Goal: Entertainment & Leisure: Browse casually

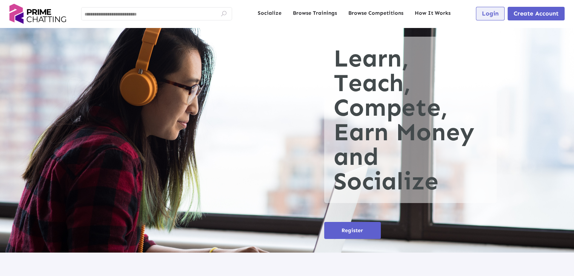
click at [487, 14] on span "Login" at bounding box center [490, 13] width 17 height 7
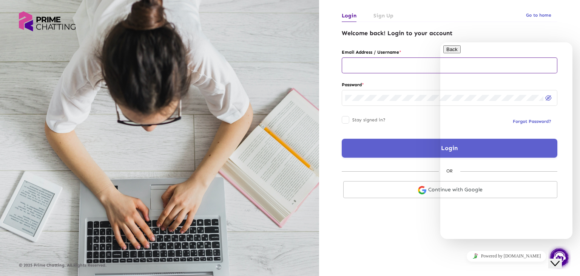
click at [393, 65] on input "text" at bounding box center [449, 65] width 209 height 6
type input "**********"
click at [364, 147] on button "Login" at bounding box center [450, 148] width 216 height 19
click at [556, 259] on icon "Close Chat This icon closes the chat window." at bounding box center [554, 263] width 9 height 9
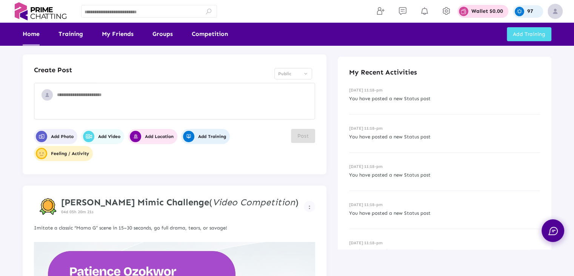
scroll to position [113, 0]
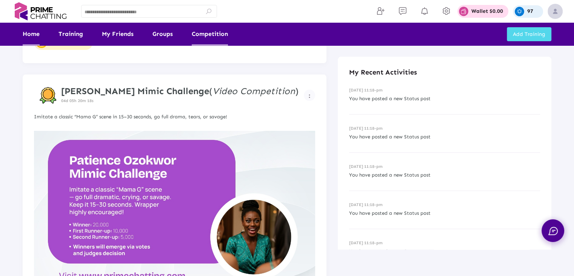
click at [196, 37] on link "Competition" at bounding box center [210, 34] width 36 height 23
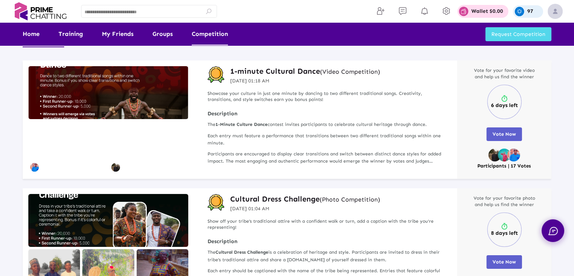
scroll to position [38, 0]
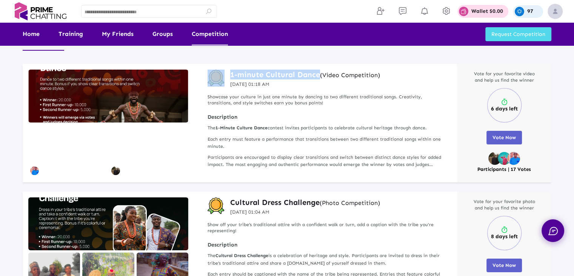
drag, startPoint x: 225, startPoint y: 75, endPoint x: 312, endPoint y: 72, distance: 86.9
click at [318, 70] on div "1-minute Cultural Dance (Video Competition) 29 Aug 2025 01:18 AM" at bounding box center [327, 78] width 238 height 18
copy div "1-minute Cultural Dance"
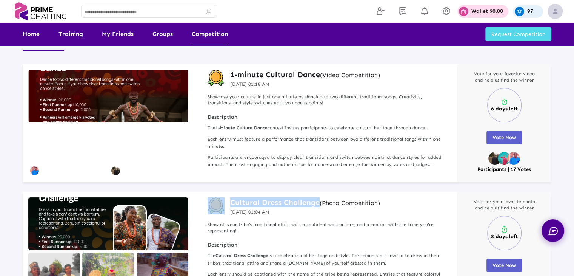
drag, startPoint x: 228, startPoint y: 202, endPoint x: 317, endPoint y: 190, distance: 89.9
click at [317, 190] on div "Abdulhamid Nuhu play_arrow Abdul Ringim play_arrow 1-minute Cultural Dance (Vid…" at bounding box center [287, 250] width 529 height 373
copy div "Cultural Dress Challenge"
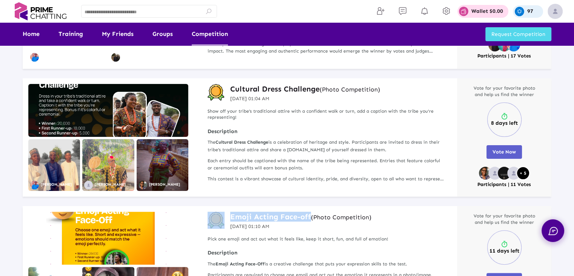
drag, startPoint x: 228, startPoint y: 215, endPoint x: 311, endPoint y: 208, distance: 83.4
click at [311, 208] on div "Emoji Acting Face-off (Photo Competition) 19 Jul 2025 01:10 AM Pick one emoji a…" at bounding box center [326, 265] width 261 height 118
copy div "Emoji Acting Face-off"
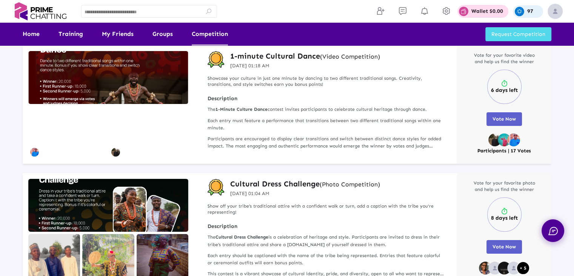
scroll to position [0, 0]
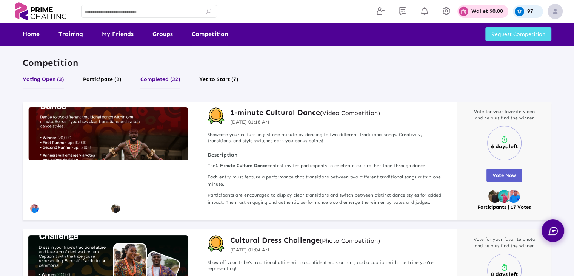
click at [157, 76] on button "Completed (32)" at bounding box center [160, 81] width 40 height 14
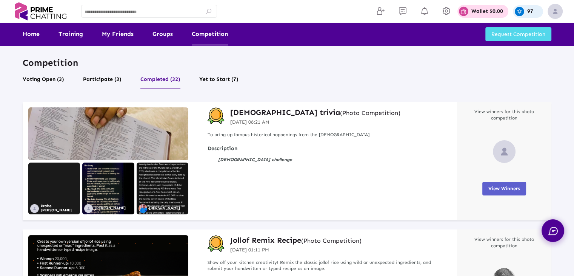
click at [103, 82] on button "Participate (3)" at bounding box center [102, 81] width 39 height 14
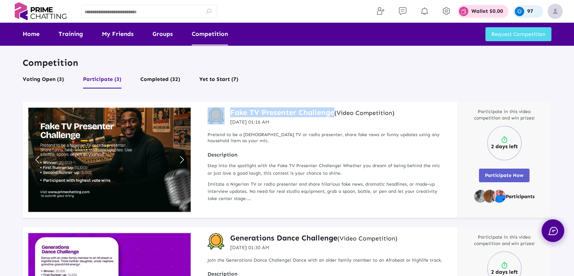
drag, startPoint x: 226, startPoint y: 111, endPoint x: 334, endPoint y: 100, distance: 107.7
click at [334, 100] on div "Competition Voting Open (3) Participate (3) Completed (32) Yet to Start (7) Fak…" at bounding box center [287, 262] width 540 height 411
copy div "Fake TV Presenter Challenge"
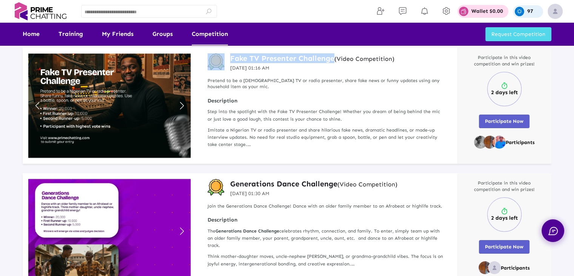
scroll to position [113, 0]
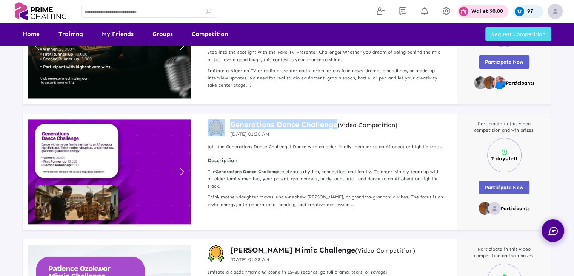
drag, startPoint x: 229, startPoint y: 126, endPoint x: 337, endPoint y: 114, distance: 108.3
click at [337, 114] on div "Generations Dance Challenge (Video Competition) 29 Aug 2025 01:30 AM Join the G…" at bounding box center [326, 172] width 261 height 116
copy div "Generations Dance Challenge"
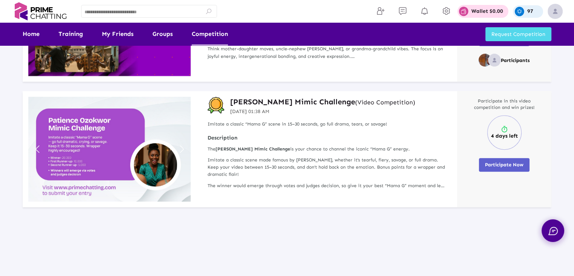
scroll to position [264, 0]
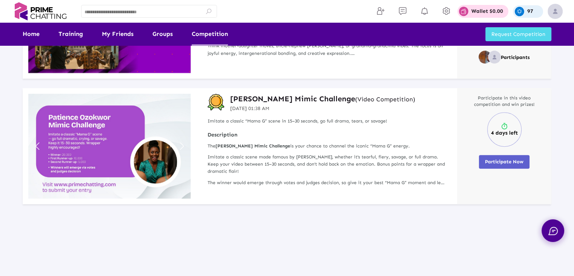
drag, startPoint x: 226, startPoint y: 99, endPoint x: 357, endPoint y: 94, distance: 131.1
click at [357, 94] on div "Patience Ozokwor Mimic Challenge (Video Competition) 29 Aug 2025 01:38 AM" at bounding box center [327, 103] width 238 height 18
copy div "Patience Ozokwor Mimic Challenge"
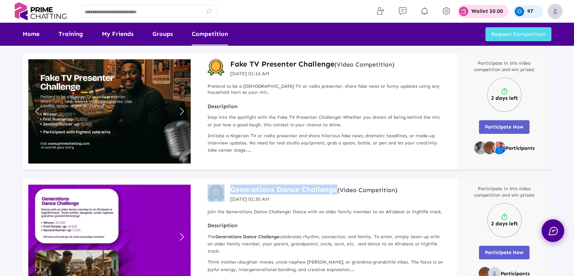
scroll to position [0, 0]
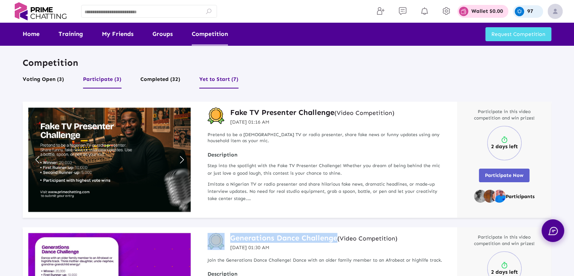
click at [209, 80] on button "Yet to Start (7)" at bounding box center [218, 81] width 39 height 14
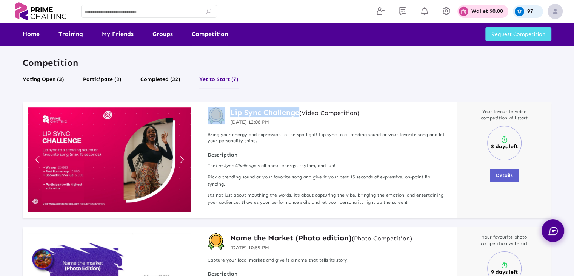
drag, startPoint x: 227, startPoint y: 111, endPoint x: 297, endPoint y: 106, distance: 70.4
click at [297, 106] on div "Lip Sync Challenge (Video Competition) 21 Jun 2025 12:06 PM Bring your energy a…" at bounding box center [326, 160] width 261 height 116
copy div "Lip Sync Challenge"
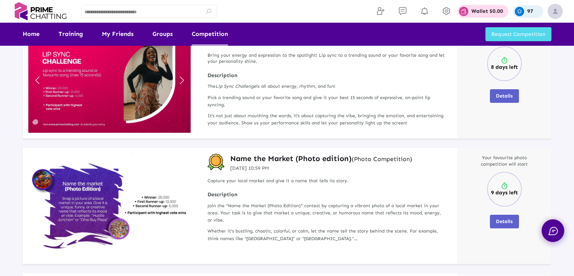
scroll to position [151, 0]
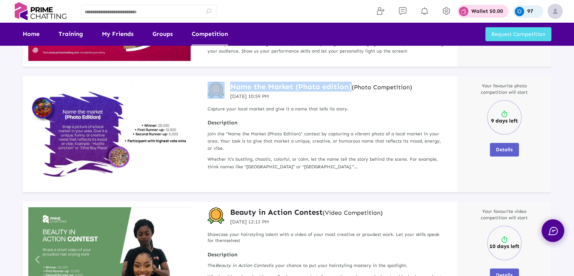
drag, startPoint x: 226, startPoint y: 85, endPoint x: 351, endPoint y: 77, distance: 125.2
click at [351, 77] on div "Name the Market (Photo edition) (Photo Competition) 17 Jul 2025 10:59 PM Captur…" at bounding box center [326, 134] width 261 height 116
copy div "Name the Market (Photo edition)"
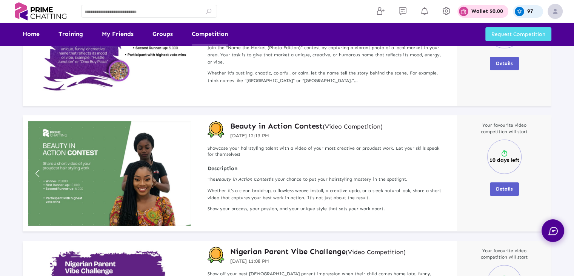
scroll to position [264, 0]
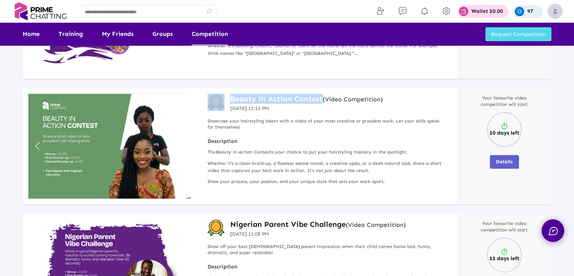
drag, startPoint x: 225, startPoint y: 98, endPoint x: 323, endPoint y: 97, distance: 97.8
click at [323, 97] on div "Beauty in Action Contest (Video Competition) 21 Jun 2025 12:13 PM" at bounding box center [327, 103] width 238 height 18
copy div "Beauty in Action Contest"
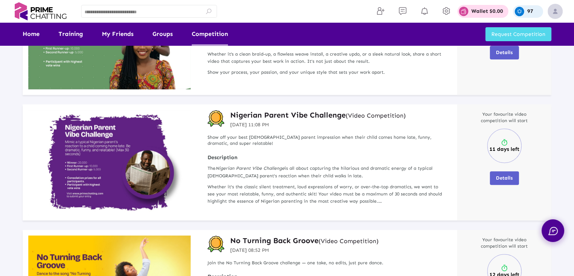
scroll to position [377, 0]
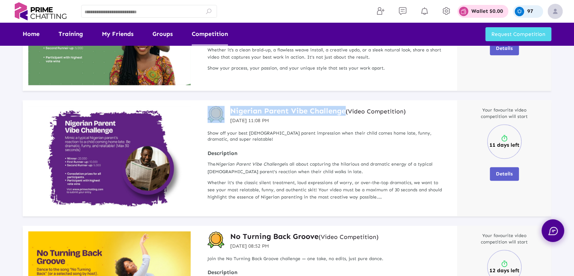
drag, startPoint x: 237, startPoint y: 110, endPoint x: 345, endPoint y: 106, distance: 107.7
click at [345, 106] on div "Nigerian Parent Vibe Challenge (Video Competition) 17 Jul 2025 11:08 PM" at bounding box center [327, 115] width 238 height 18
copy div "Nigerian Parent Vibe Challenge"
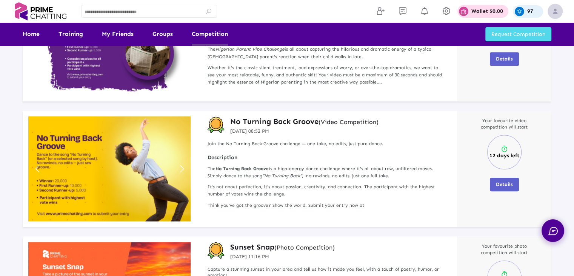
scroll to position [491, 0]
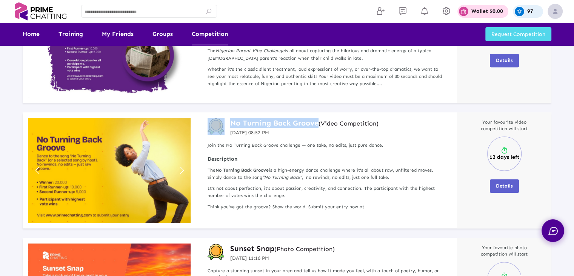
drag, startPoint x: 225, startPoint y: 124, endPoint x: 318, endPoint y: 116, distance: 93.2
click at [318, 116] on div "No Turning Back Groove (Video Competition) 17 Jul 2025 08:52 PM Join the No Tur…" at bounding box center [326, 170] width 261 height 116
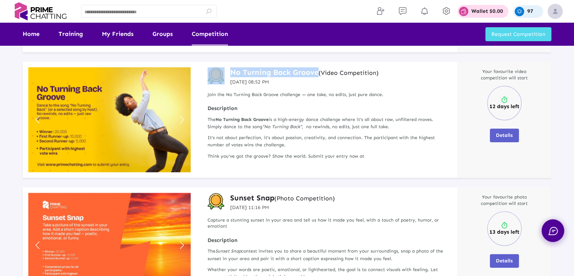
scroll to position [604, 0]
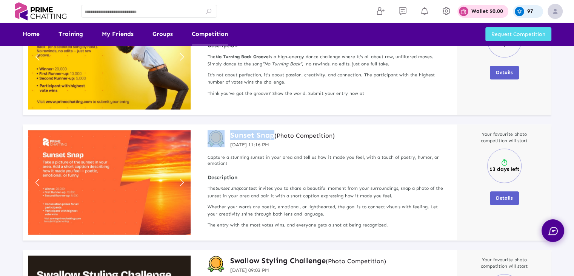
drag, startPoint x: 228, startPoint y: 136, endPoint x: 273, endPoint y: 131, distance: 45.6
click at [273, 131] on div "Sunset Snap (Photo Competition) 17 Jul 2025 11:16 PM" at bounding box center [327, 139] width 238 height 18
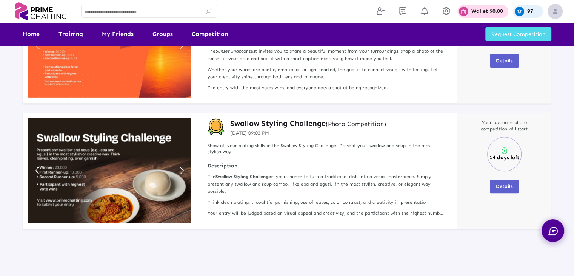
scroll to position [755, 0]
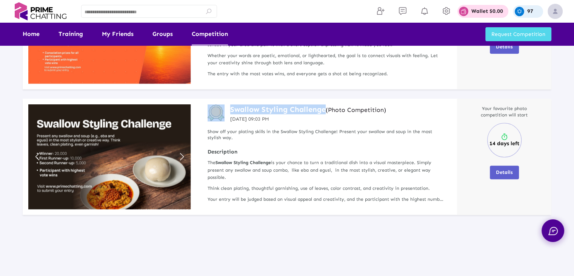
drag, startPoint x: 228, startPoint y: 108, endPoint x: 324, endPoint y: 109, distance: 95.9
click at [324, 109] on div "Swallow Styling Challenge (Photo Competition) 17 Jul 2025 09:03 PM" at bounding box center [327, 113] width 238 height 18
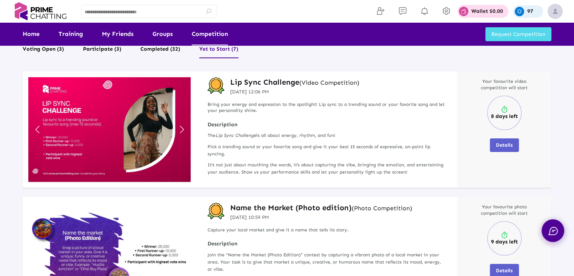
scroll to position [0, 0]
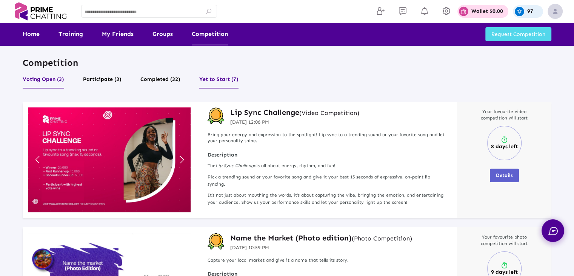
click at [52, 83] on button "Voting Open (3)" at bounding box center [44, 81] width 42 height 14
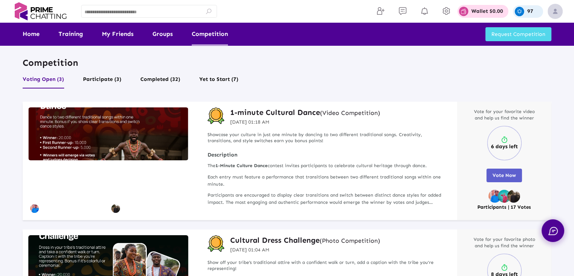
click at [68, 188] on mat-icon "play_arrow" at bounding box center [68, 187] width 16 height 16
click at [152, 186] on mat-icon "play_arrow" at bounding box center [149, 187] width 16 height 16
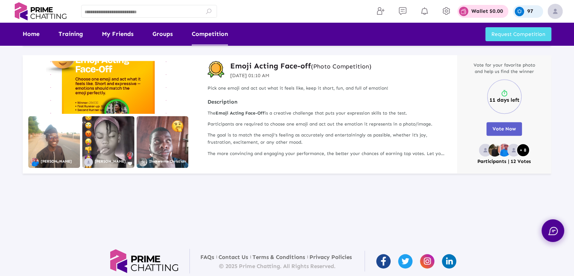
scroll to position [308, 0]
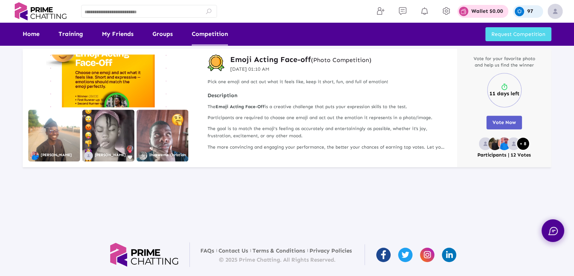
click at [163, 133] on img at bounding box center [163, 135] width 52 height 52
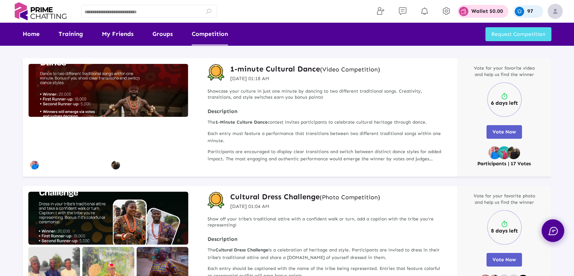
scroll to position [0, 0]
